Goal: Transaction & Acquisition: Purchase product/service

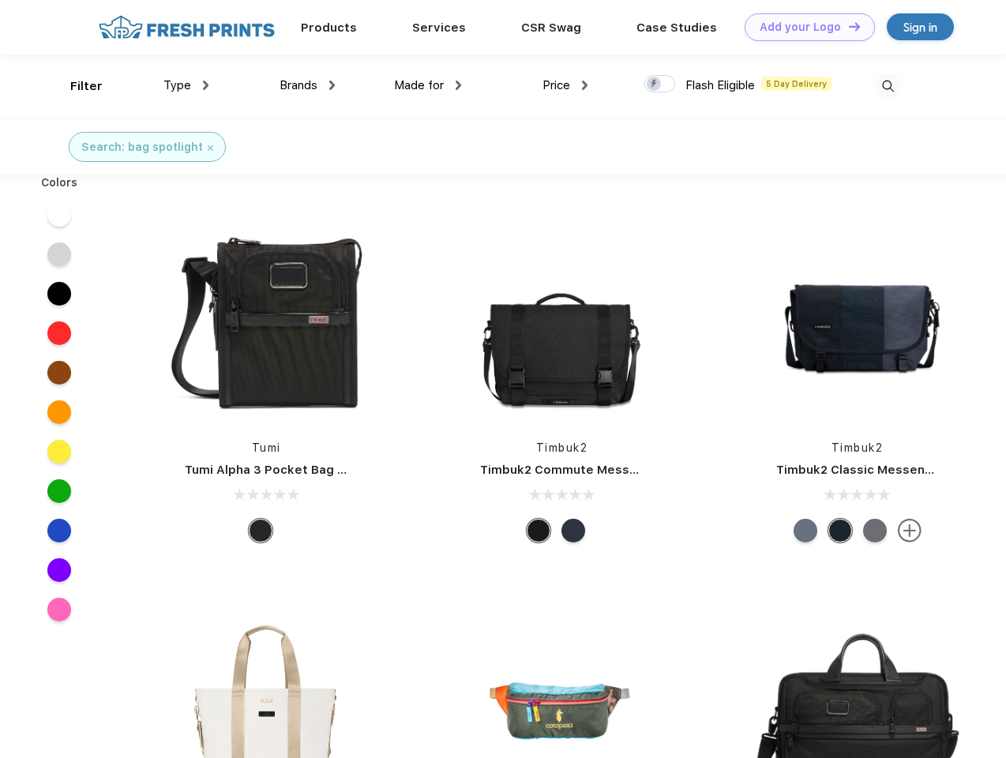
click at [804, 27] on link "Add your Logo Design Tool" at bounding box center [809, 27] width 130 height 28
click at [0, 0] on div "Design Tool" at bounding box center [0, 0] width 0 height 0
click at [847, 26] on link "Add your Logo Design Tool" at bounding box center [809, 27] width 130 height 28
click at [76, 86] on div "Filter" at bounding box center [86, 86] width 32 height 18
click at [186, 85] on span "Type" at bounding box center [177, 85] width 28 height 14
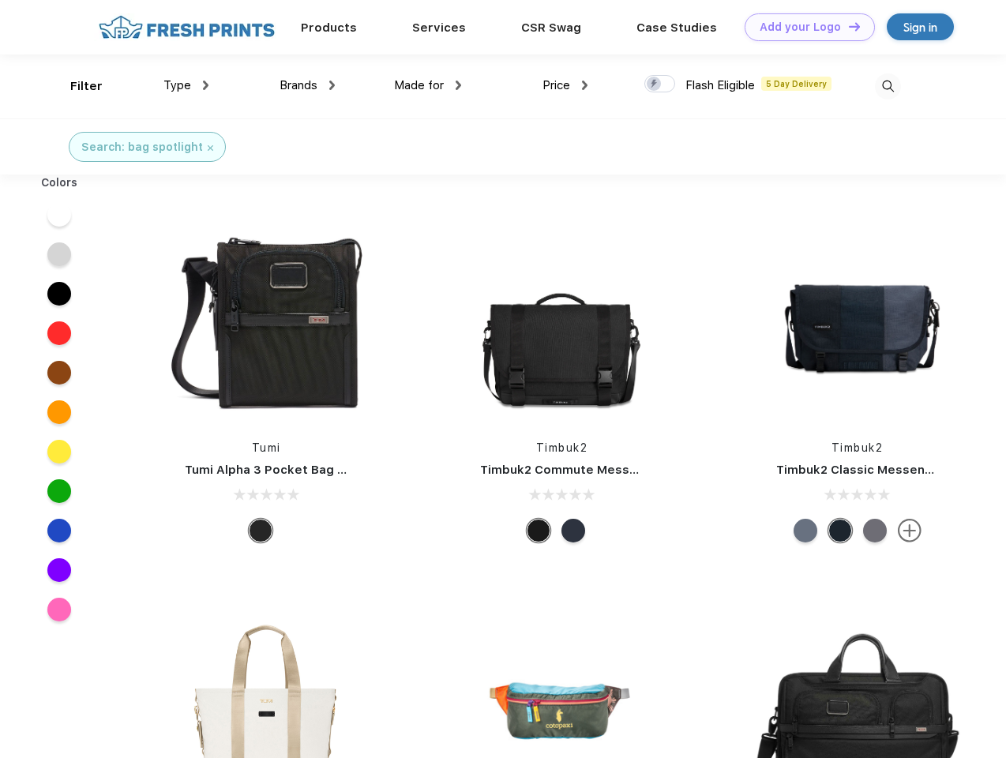
click at [307, 85] on span "Brands" at bounding box center [298, 85] width 38 height 14
click at [428, 85] on span "Made for" at bounding box center [419, 85] width 50 height 14
click at [565, 85] on span "Price" at bounding box center [556, 85] width 28 height 14
click at [660, 84] on div at bounding box center [659, 83] width 31 height 17
click at [654, 84] on input "checkbox" at bounding box center [649, 79] width 10 height 10
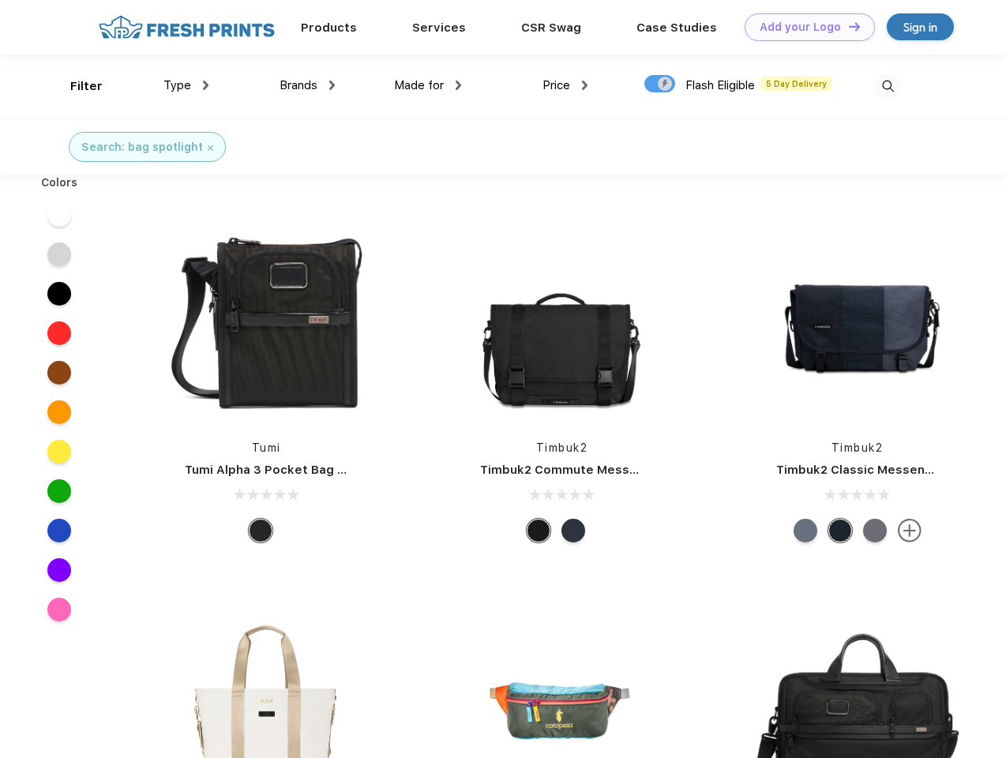
click at [887, 86] on img at bounding box center [888, 86] width 26 height 26
